Goal: Find specific page/section: Find specific page/section

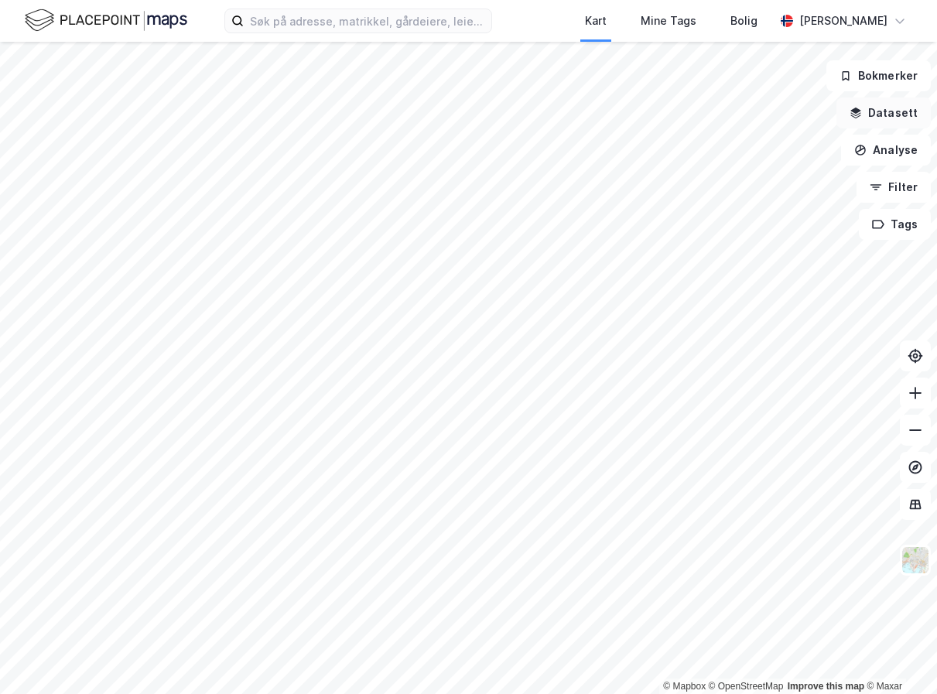
click at [882, 118] on button "Datasett" at bounding box center [883, 112] width 94 height 31
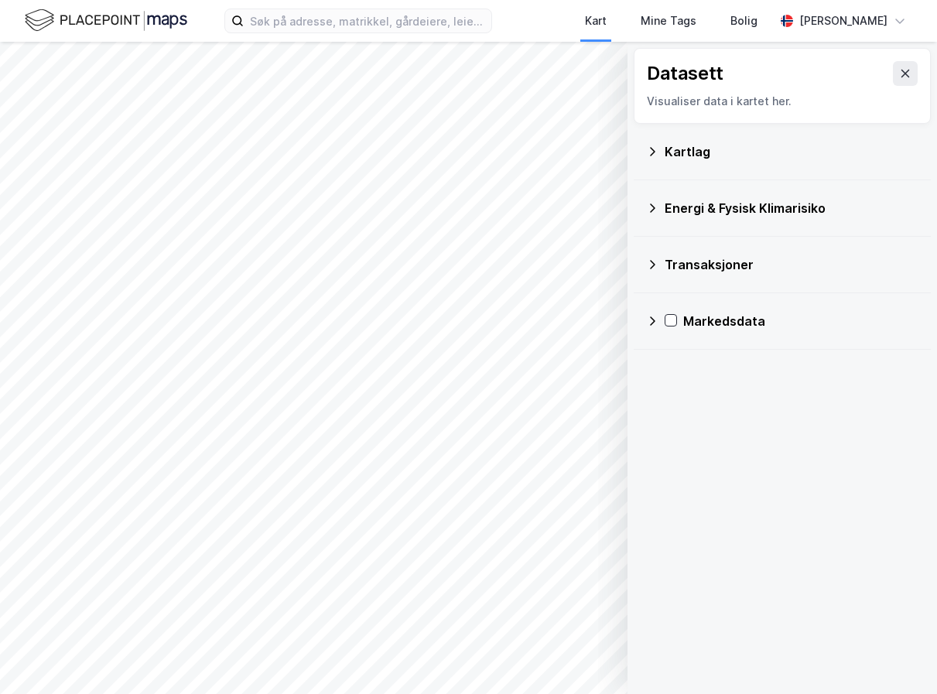
click at [696, 149] on div "Kartlag" at bounding box center [792, 151] width 254 height 19
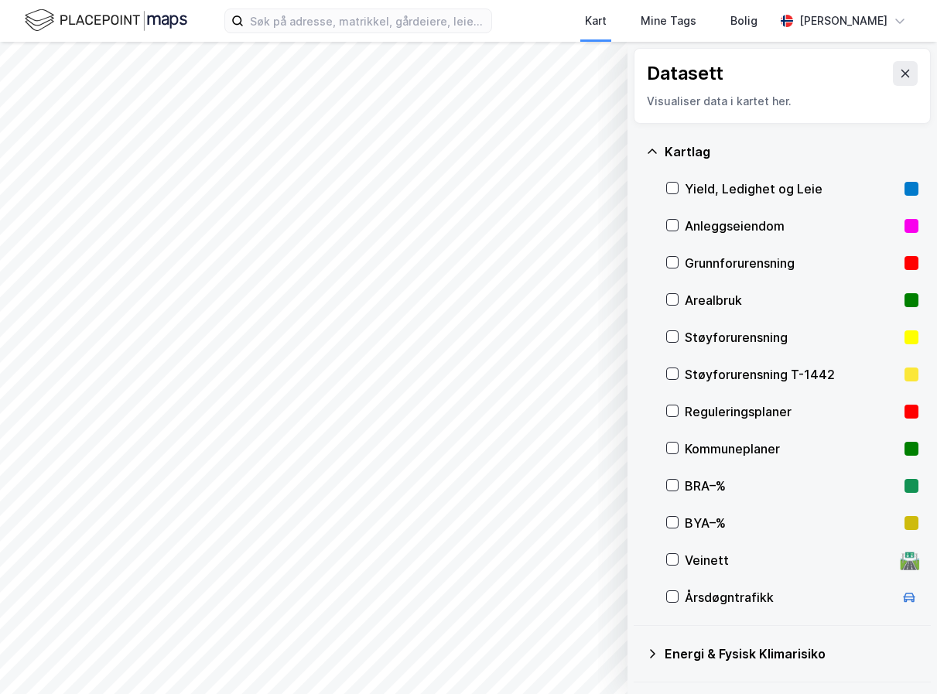
click at [743, 412] on div "Reguleringsplaner" at bounding box center [792, 411] width 214 height 19
